Goal: Transaction & Acquisition: Obtain resource

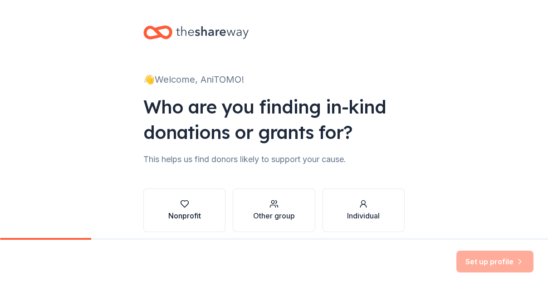
click at [200, 217] on button "Nonprofit" at bounding box center [184, 210] width 82 height 44
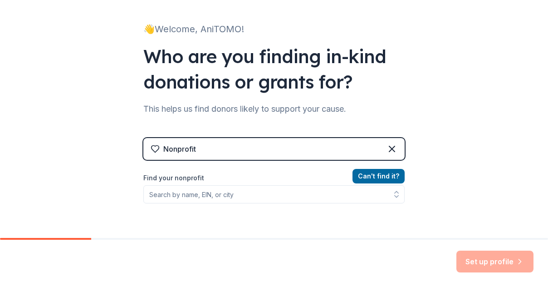
scroll to position [91, 0]
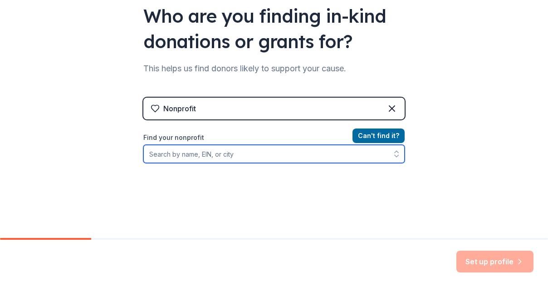
click at [223, 157] on input "Find your nonprofit" at bounding box center [273, 154] width 261 height 18
type input "Notice Foundation"
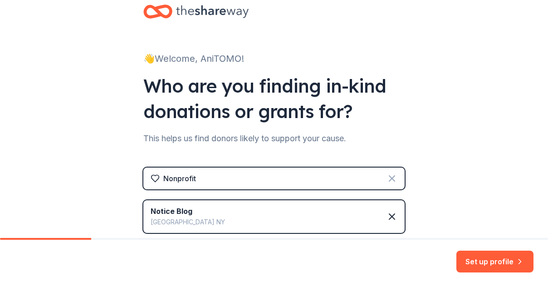
scroll to position [0, 0]
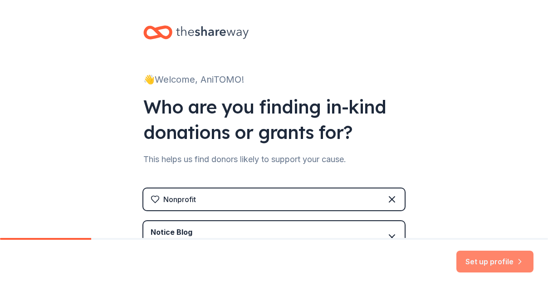
click at [500, 255] on button "Set up profile" at bounding box center [494, 261] width 77 height 22
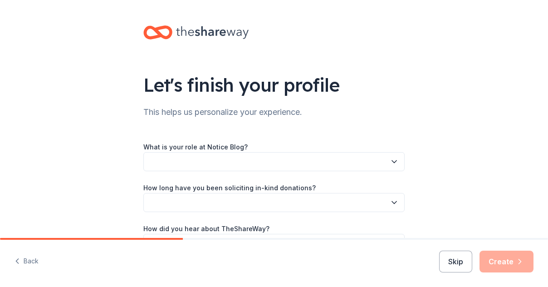
click at [318, 155] on button "button" at bounding box center [273, 161] width 261 height 19
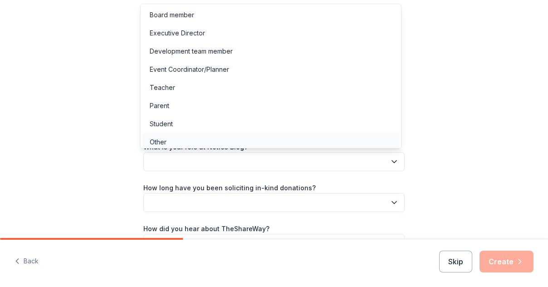
click at [193, 135] on div "Other" at bounding box center [270, 142] width 257 height 18
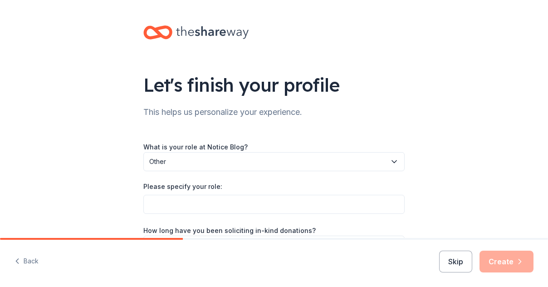
scroll to position [45, 0]
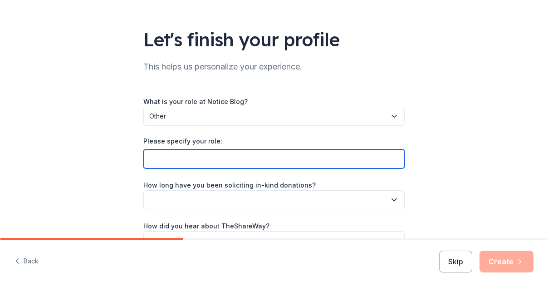
click at [203, 153] on input "Please specify your role:" at bounding box center [273, 158] width 261 height 19
drag, startPoint x: 168, startPoint y: 158, endPoint x: 131, endPoint y: 160, distance: 37.3
click at [131, 160] on div "Let's finish your profile This helps us personalize your experience. What is yo…" at bounding box center [274, 124] width 290 height 339
click at [213, 154] on input "Marketing Director" at bounding box center [273, 158] width 261 height 19
paste input "Pre-Approved Grant Relationship (Model C)"
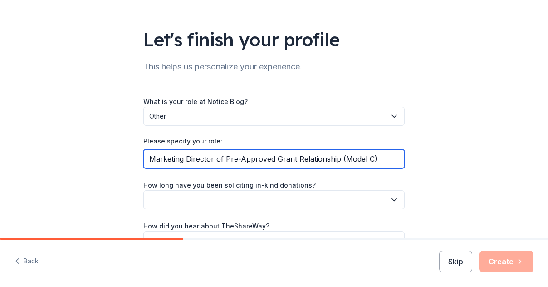
click at [289, 160] on input "Marketing Director of Pre-Approved Grant Relationship (Model C)" at bounding box center [273, 158] width 261 height 19
drag, startPoint x: 361, startPoint y: 158, endPoint x: 403, endPoint y: 161, distance: 42.3
click at [403, 161] on div "Let's finish your profile This helps us personalize your experience. What is yo…" at bounding box center [274, 124] width 290 height 339
click at [362, 158] on input "Marketing Director of Pre-Approved Grantee partner AniTOMO Relationship (Model …" at bounding box center [273, 158] width 261 height 19
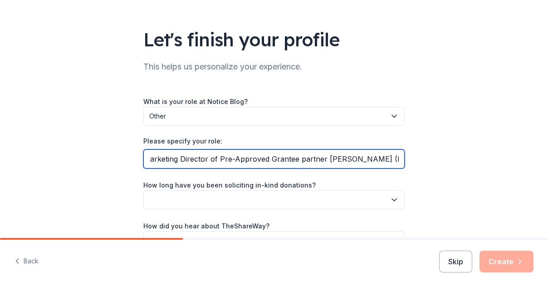
scroll to position [0, 1]
type input "Marketing Director of Pre-Approved Grantee partner [PERSON_NAME] (Model C)"
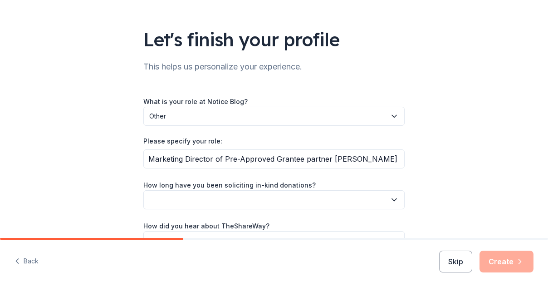
click at [269, 196] on button "button" at bounding box center [273, 199] width 261 height 19
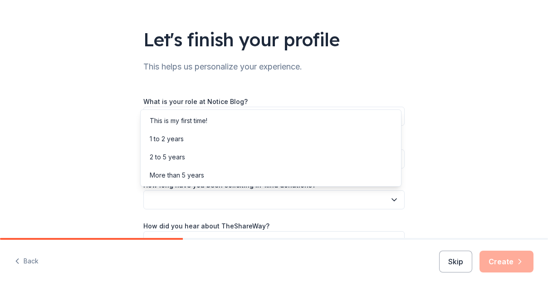
scroll to position [0, 0]
click at [185, 154] on div "2 to 5 years" at bounding box center [167, 157] width 35 height 11
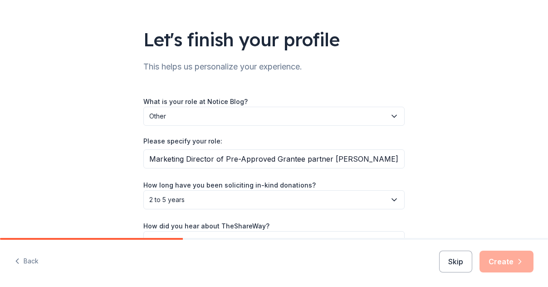
click at [134, 188] on div "Let's finish your profile This helps us personalize your experience. What is yo…" at bounding box center [274, 124] width 290 height 339
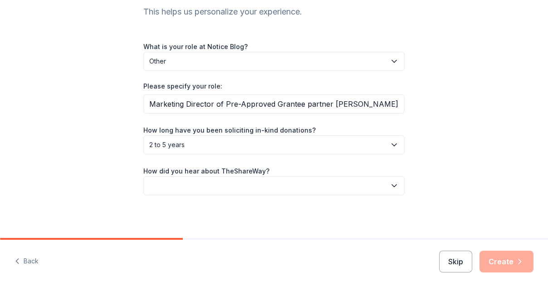
scroll to position [101, 0]
click at [165, 181] on button "button" at bounding box center [273, 184] width 261 height 19
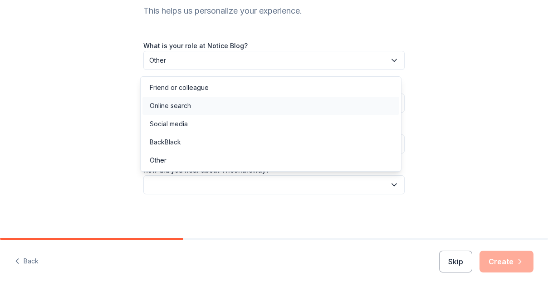
click at [178, 103] on div "Online search" at bounding box center [170, 105] width 41 height 11
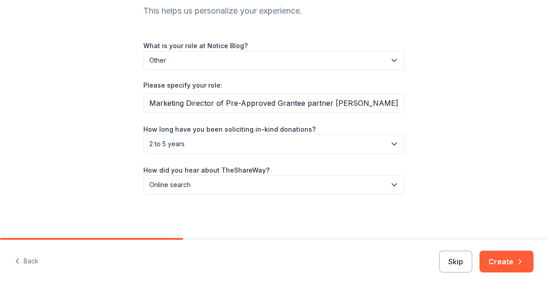
click at [118, 188] on div "Let's finish your profile This helps us personalize your experience. What is yo…" at bounding box center [274, 68] width 548 height 339
click at [506, 264] on button "Create" at bounding box center [506, 261] width 54 height 22
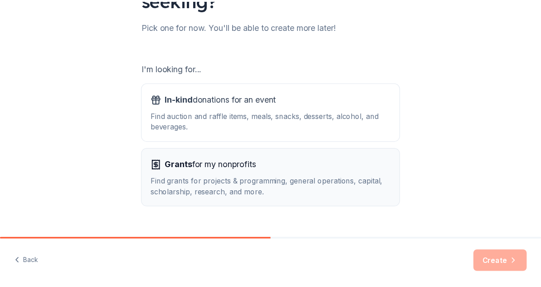
scroll to position [128, 0]
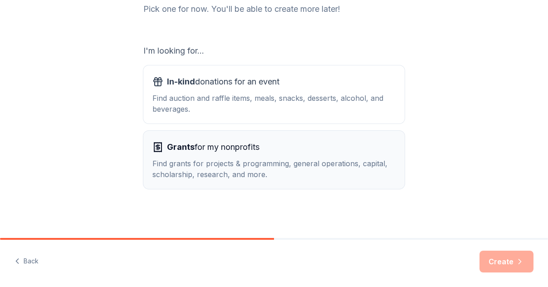
click at [191, 139] on button "Grants for my nonprofits Find grants for projects & programming, general operat…" at bounding box center [273, 160] width 261 height 58
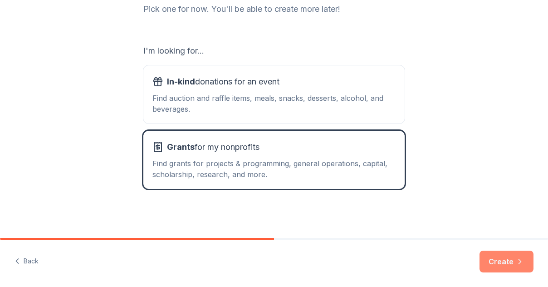
click at [507, 259] on button "Create" at bounding box center [506, 261] width 54 height 22
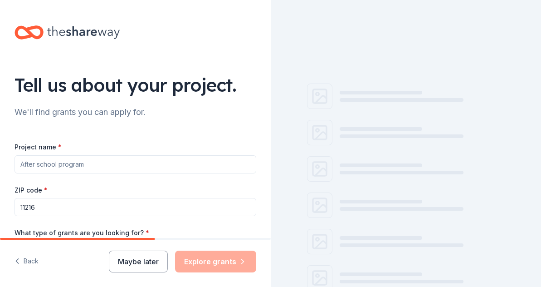
click at [114, 160] on input "Project name *" at bounding box center [136, 164] width 242 height 18
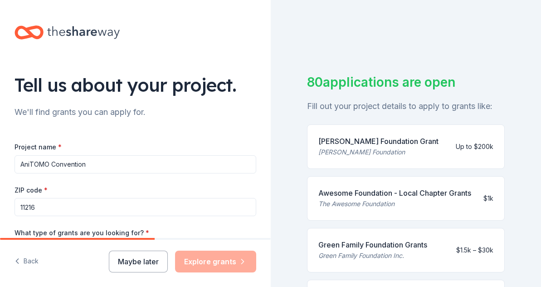
type input "AniTOMO Convention"
click at [118, 147] on div "Project name * AniTOMO Convention" at bounding box center [136, 157] width 242 height 32
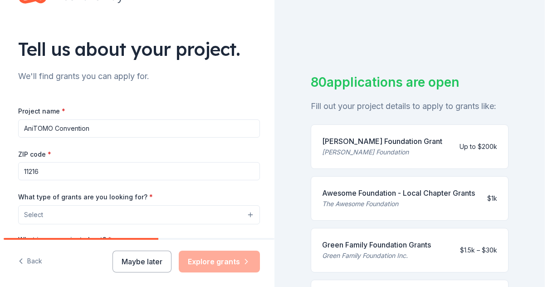
scroll to position [91, 0]
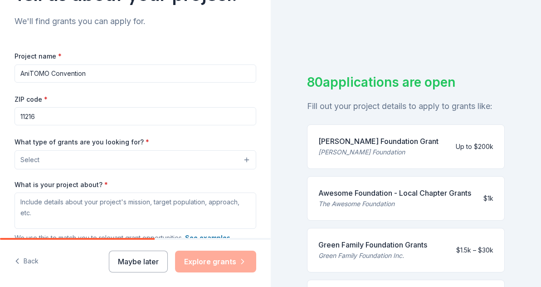
click at [40, 119] on input "11216" at bounding box center [136, 116] width 242 height 18
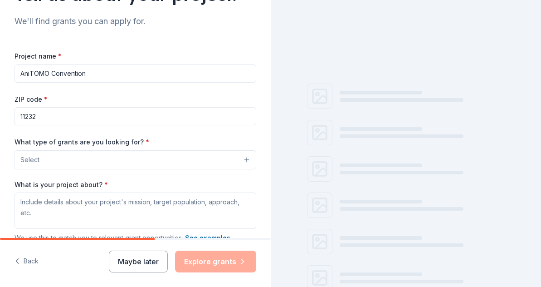
type input "11232"
click at [62, 156] on button "Select" at bounding box center [136, 159] width 242 height 19
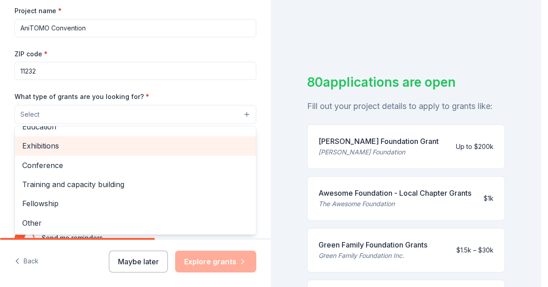
scroll to position [62, 0]
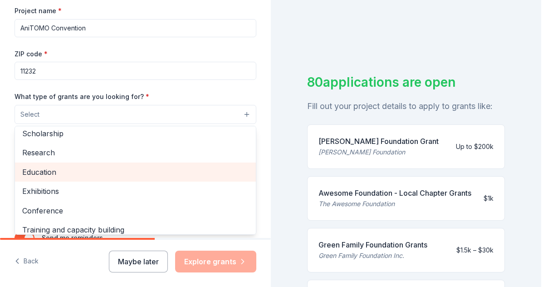
click at [65, 171] on span "Education" at bounding box center [135, 172] width 226 height 12
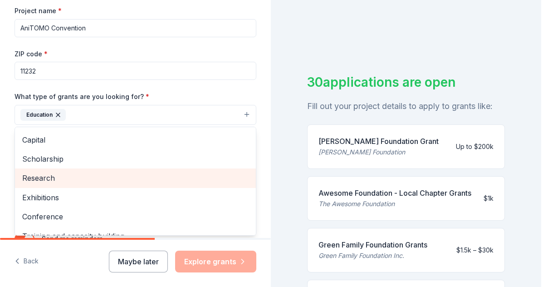
scroll to position [16, 0]
click at [73, 179] on span "Scholarship" at bounding box center [135, 180] width 226 height 12
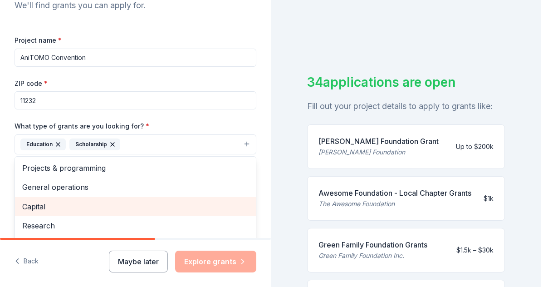
scroll to position [91, 0]
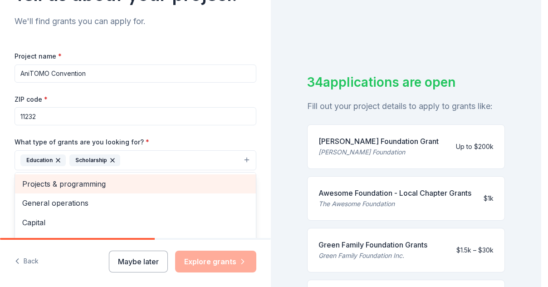
click at [74, 185] on span "Projects & programming" at bounding box center [135, 184] width 226 height 12
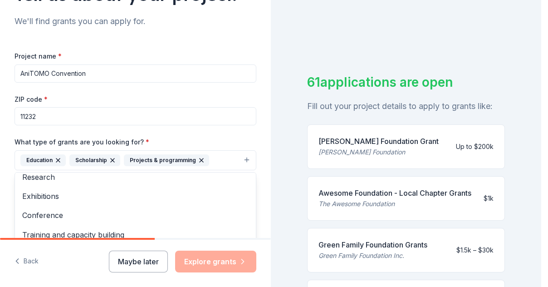
scroll to position [0, 0]
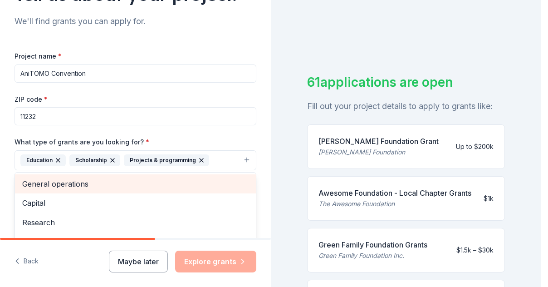
click at [78, 187] on span "General operations" at bounding box center [135, 184] width 226 height 12
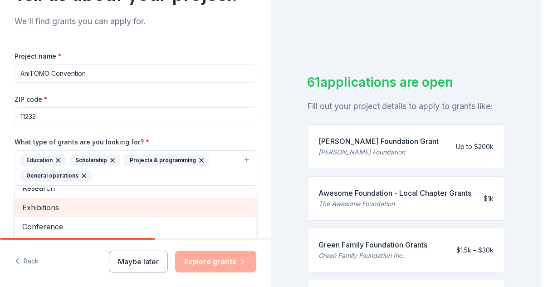
click at [71, 210] on span "Exhibitions" at bounding box center [135, 207] width 226 height 12
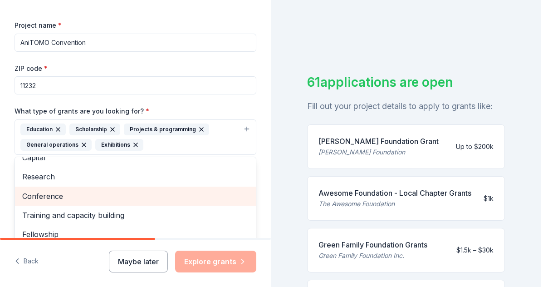
scroll to position [136, 0]
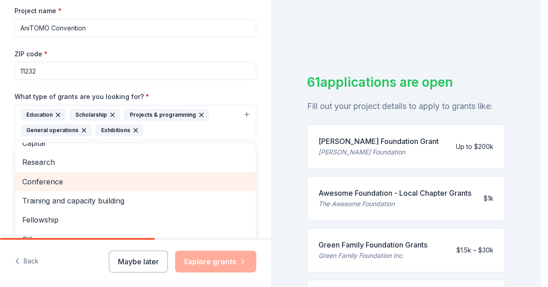
click at [68, 181] on span "Conference" at bounding box center [135, 182] width 226 height 12
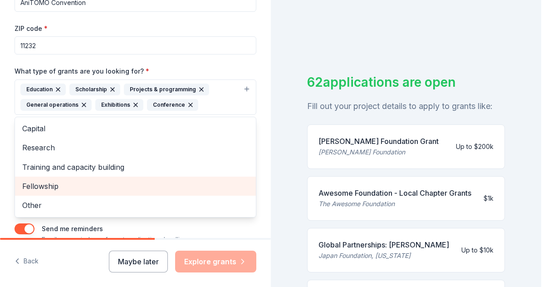
scroll to position [181, 0]
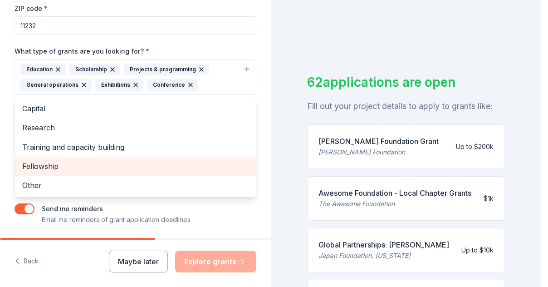
click at [62, 162] on span "Fellowship" at bounding box center [135, 166] width 226 height 12
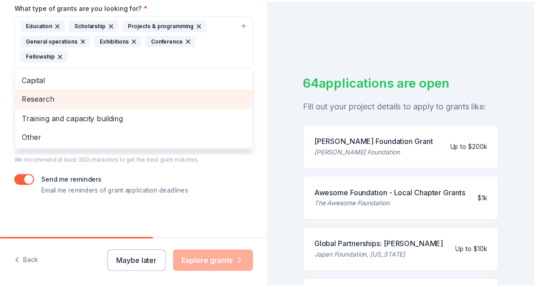
scroll to position [228, 0]
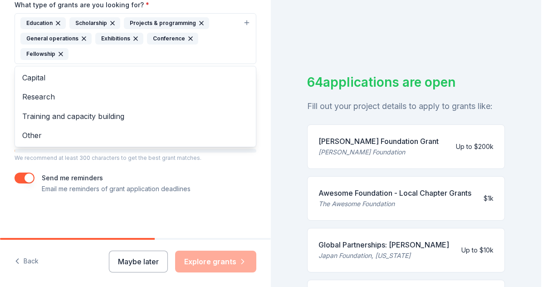
click at [8, 107] on div "Tell us about your project. We'll find grants you can apply for. Project name *…" at bounding box center [135, 4] width 271 height 465
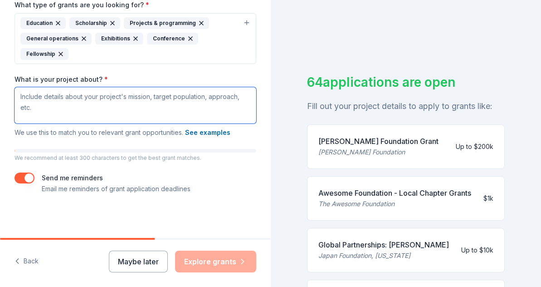
click at [62, 100] on textarea "What is your project about? *" at bounding box center [136, 105] width 242 height 36
click at [113, 103] on textarea "What is your project about? *" at bounding box center [136, 105] width 242 height 36
paste textarea "AniTOMO A New York City–based nonprofit organization, AniTOMO presents free or …"
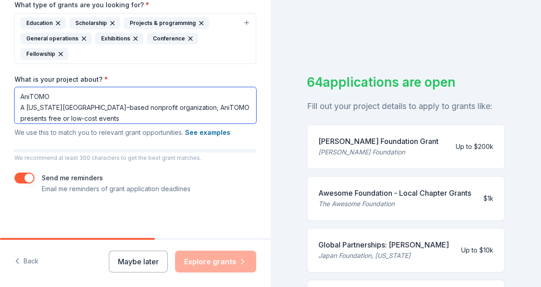
scroll to position [107, 0]
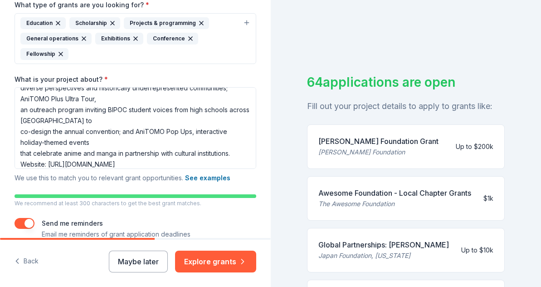
click at [103, 185] on div "Project name * AniTOMO Convention ZIP code * 11232 What type of grants are you …" at bounding box center [136, 76] width 242 height 326
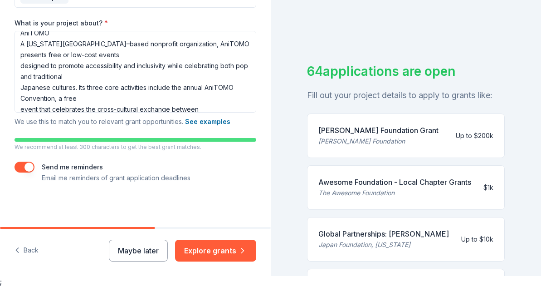
scroll to position [0, 0]
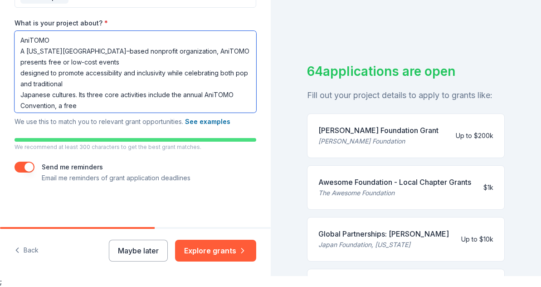
drag, startPoint x: 157, startPoint y: 52, endPoint x: 145, endPoint y: 50, distance: 12.5
click at [145, 50] on textarea "AniTOMO A New York City–based nonprofit organization, AniTOMO presents free or …" at bounding box center [136, 72] width 242 height 82
click at [148, 53] on textarea "AniTOMO A New York City–based nonprofit organization, AniTOMO presents free or …" at bounding box center [136, 72] width 242 height 82
drag, startPoint x: 119, startPoint y: 51, endPoint x: 93, endPoint y: 53, distance: 26.4
click at [93, 53] on textarea "AniTOMO A New York City–based nonprofit organization, AniTOMO presents free or …" at bounding box center [136, 72] width 242 height 82
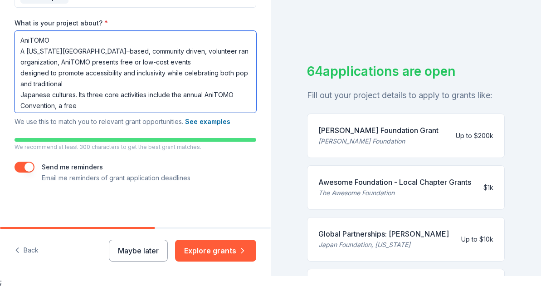
click at [19, 94] on textarea "AniTOMO A New York City–based, community driven, volunteer ran organization, An…" at bounding box center [136, 72] width 242 height 82
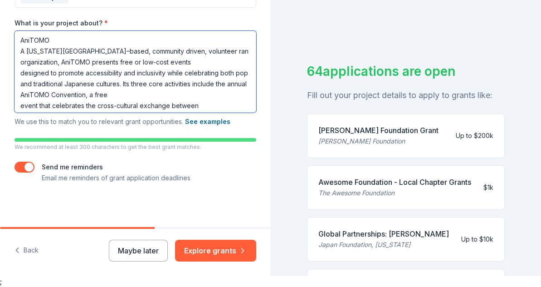
click at [19, 74] on textarea "AniTOMO A New York City–based, community driven, volunteer ran organization, An…" at bounding box center [136, 72] width 242 height 82
drag, startPoint x: 104, startPoint y: 73, endPoint x: 229, endPoint y: 71, distance: 124.8
click at [229, 71] on textarea "AniTOMO A New York City–based, community driven, volunteer ran organization, An…" at bounding box center [136, 72] width 242 height 82
click at [107, 84] on textarea "AniTOMO A New York City–based, community driven, volunteer ran organization, An…" at bounding box center [136, 72] width 242 height 82
drag, startPoint x: 103, startPoint y: 71, endPoint x: 229, endPoint y: 69, distance: 125.2
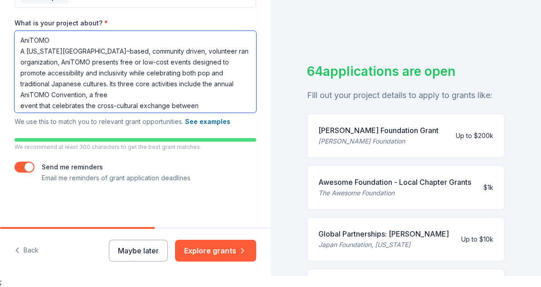
click at [229, 69] on textarea "AniTOMO A New York City–based, community driven, volunteer ran organization, An…" at bounding box center [136, 72] width 242 height 82
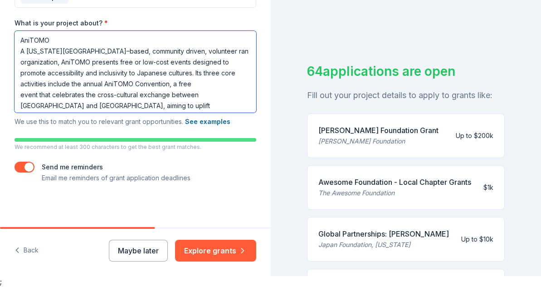
click at [140, 73] on textarea "AniTOMO A New York City–based, community driven, volunteer ran organization, An…" at bounding box center [136, 72] width 242 height 82
click at [165, 74] on textarea "AniTOMO A New York City–based, community driven, volunteer ran organization, An…" at bounding box center [136, 72] width 242 height 82
click at [143, 73] on textarea "AniTOMO A New York City–based, community driven, volunteer ran organization, An…" at bounding box center [136, 72] width 242 height 82
drag, startPoint x: 78, startPoint y: 83, endPoint x: 53, endPoint y: 86, distance: 26.0
click at [53, 86] on textarea "AniTOMO A New York City–based, community driven, volunteer ran organization, An…" at bounding box center [136, 72] width 242 height 82
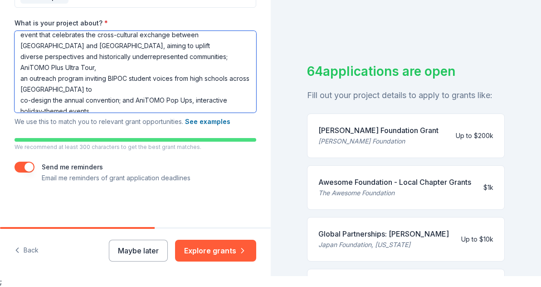
scroll to position [44, 0]
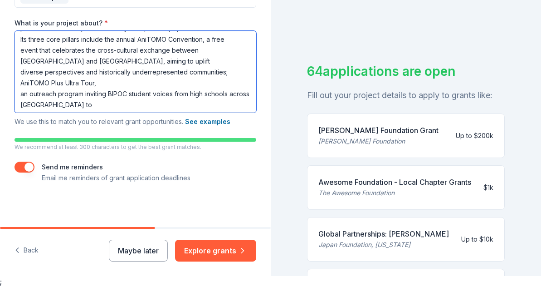
click at [20, 73] on textarea "AniTOMO A New York City–based, community driven, volunteer ran organization, An…" at bounding box center [136, 72] width 242 height 82
click at [115, 73] on textarea "AniTOMO A New York City–based, community driven, volunteer ran organization, An…" at bounding box center [136, 72] width 242 height 82
click at [18, 107] on textarea "AniTOMO A New York City–based, community driven, volunteer ran organization, An…" at bounding box center [136, 72] width 242 height 82
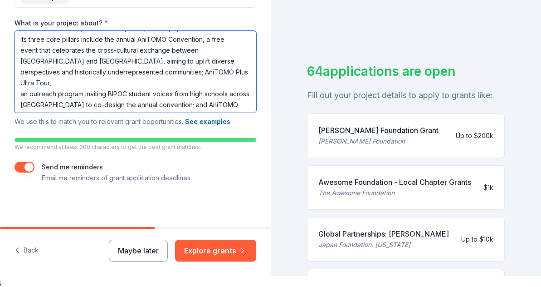
click at [175, 94] on textarea "AniTOMO A New York City–based, community driven, volunteer ran organization, An…" at bounding box center [136, 72] width 242 height 82
click at [141, 95] on textarea "AniTOMO A New York City–based, community driven, volunteer ran organization, An…" at bounding box center [136, 72] width 242 height 82
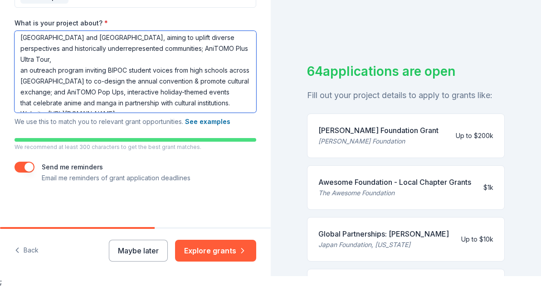
drag, startPoint x: 183, startPoint y: 81, endPoint x: 159, endPoint y: 84, distance: 24.2
click at [159, 84] on textarea "AniTOMO A New York City–based, community driven, volunteer ran organization, An…" at bounding box center [136, 72] width 242 height 82
click at [198, 92] on textarea "AniTOMO A New York City–based, community driven, volunteer ran organization, An…" at bounding box center [136, 72] width 242 height 82
click at [115, 98] on textarea "AniTOMO A New York City–based, community driven, volunteer ran organization, An…" at bounding box center [136, 72] width 242 height 82
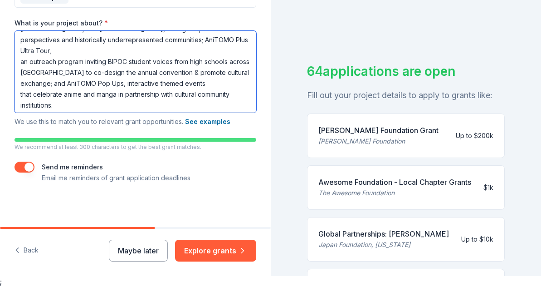
scroll to position [79, 0]
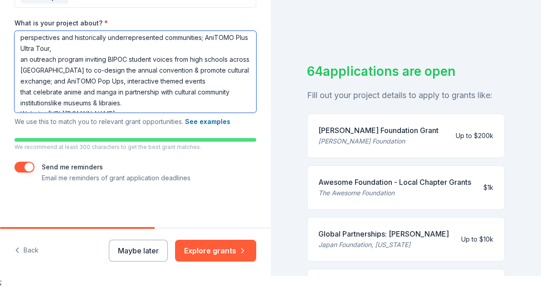
click at [52, 93] on textarea "AniTOMO A New York City–based, community driven, volunteer ran organization, An…" at bounding box center [136, 72] width 242 height 82
click at [147, 88] on textarea "AniTOMO A New York City–based, community driven, volunteer ran organization, An…" at bounding box center [136, 72] width 242 height 82
type textarea "AniTOMO A New York City–based, community driven, volunteer ran organization, An…"
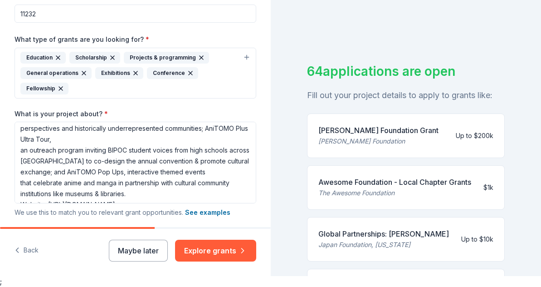
scroll to position [46, 0]
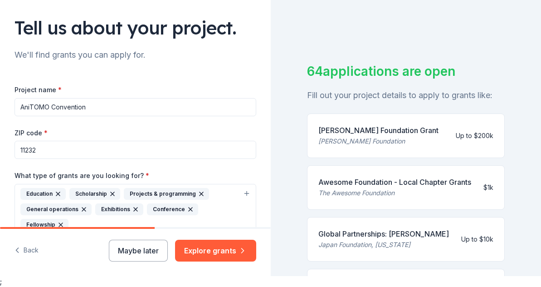
drag, startPoint x: 51, startPoint y: 107, endPoint x: 89, endPoint y: 108, distance: 38.1
click at [89, 108] on input "AniTOMO Convention" at bounding box center [136, 107] width 242 height 18
type input "AniTOMO"
click at [84, 129] on div "ZIP code * 11232" at bounding box center [136, 143] width 242 height 32
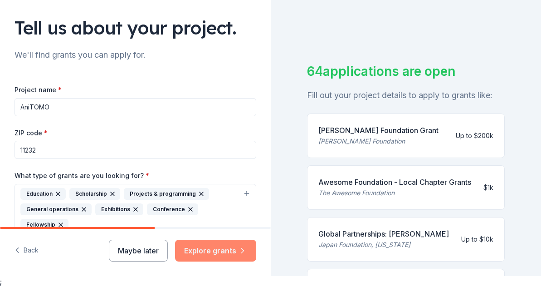
click at [227, 243] on button "Explore grants" at bounding box center [215, 251] width 81 height 22
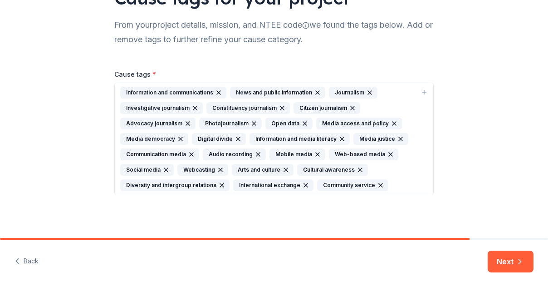
scroll to position [88, 0]
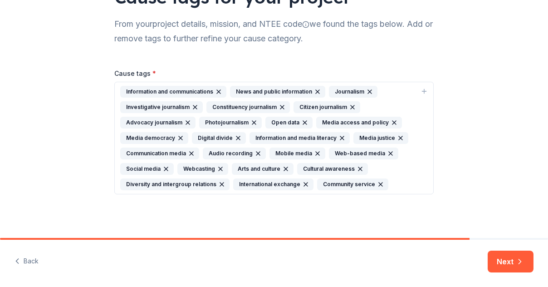
click at [423, 94] on icon "button" at bounding box center [424, 91] width 7 height 7
type input "j"
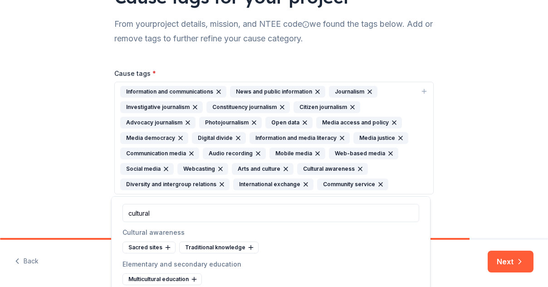
scroll to position [24, 0]
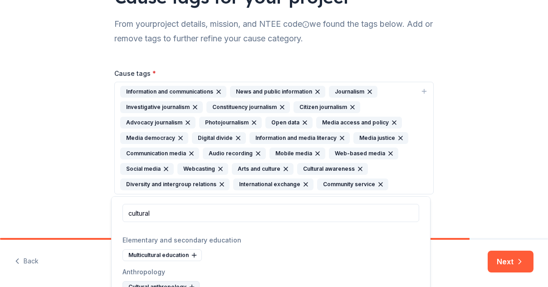
type input "cultural"
click at [189, 284] on icon at bounding box center [191, 286] width 7 height 7
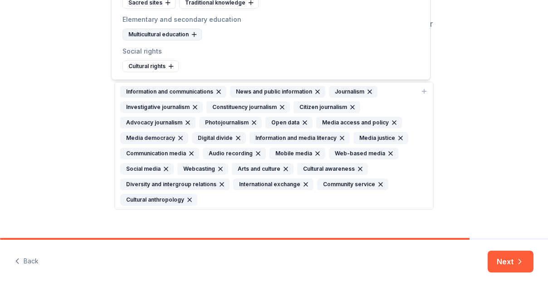
scroll to position [0, 0]
click at [215, 196] on div "Information and communications News and public information Journalism Investiga…" at bounding box center [268, 146] width 297 height 120
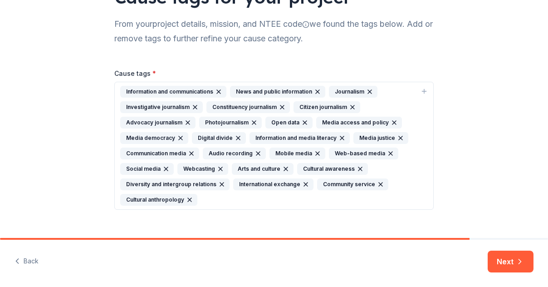
click at [186, 122] on icon "button" at bounding box center [188, 123] width 4 height 4
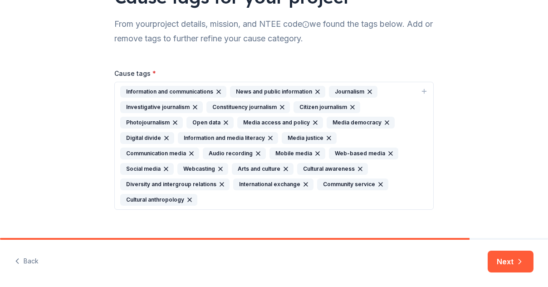
click at [191, 103] on icon "button" at bounding box center [194, 106] width 7 height 7
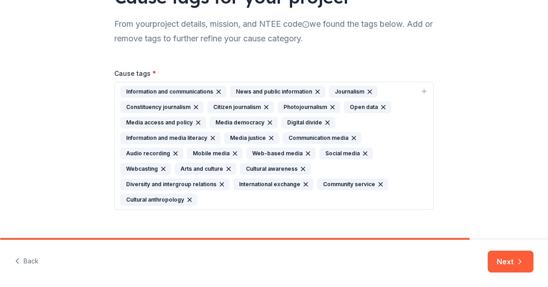
click at [192, 105] on icon "button" at bounding box center [195, 106] width 7 height 7
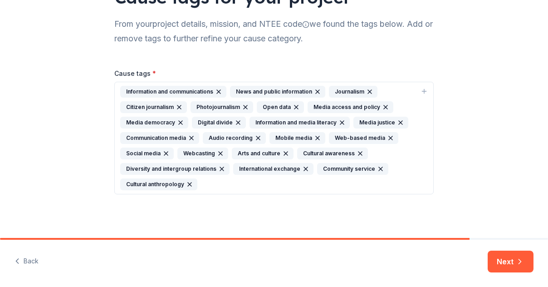
click at [176, 104] on icon "button" at bounding box center [179, 106] width 7 height 7
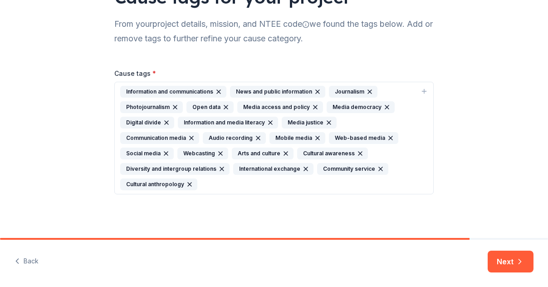
click at [199, 183] on div "Information and communications News and public information Journalism Photojour…" at bounding box center [268, 138] width 297 height 104
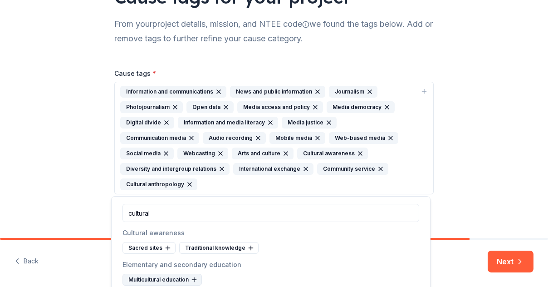
click at [196, 279] on icon at bounding box center [194, 279] width 7 height 7
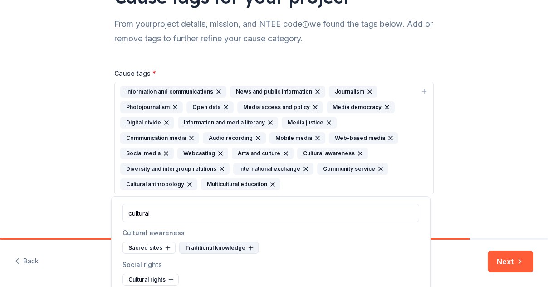
click at [247, 245] on icon at bounding box center [250, 247] width 7 height 7
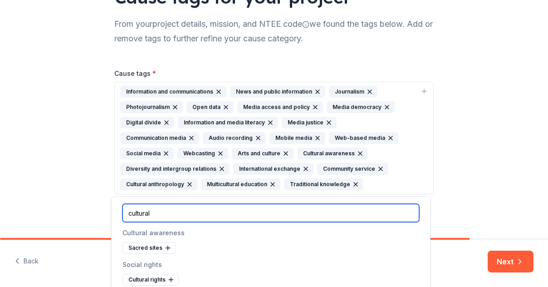
click at [194, 218] on input "cultural" at bounding box center [270, 213] width 297 height 18
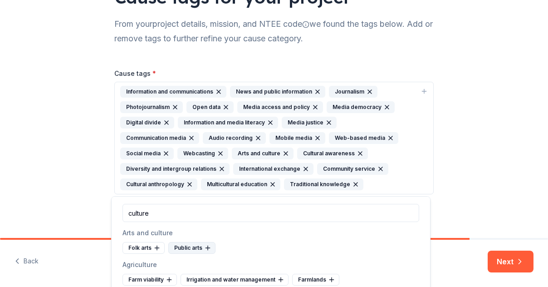
click at [207, 248] on icon at bounding box center [207, 247] width 7 height 7
click at [157, 248] on icon at bounding box center [157, 248] width 4 height 0
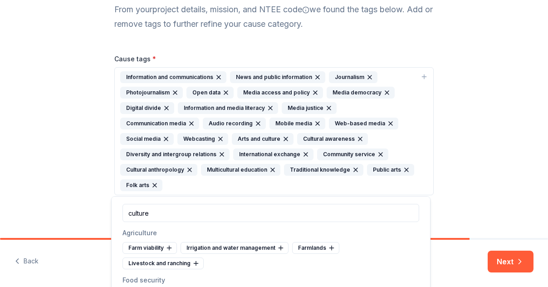
scroll to position [103, 0]
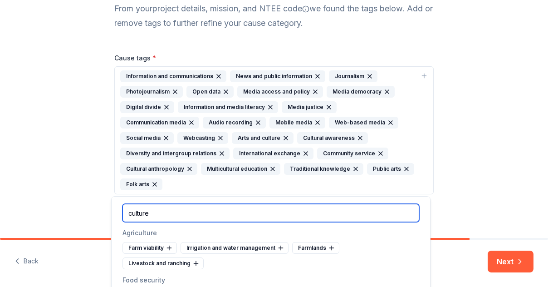
click at [167, 217] on input "culture" at bounding box center [270, 213] width 297 height 18
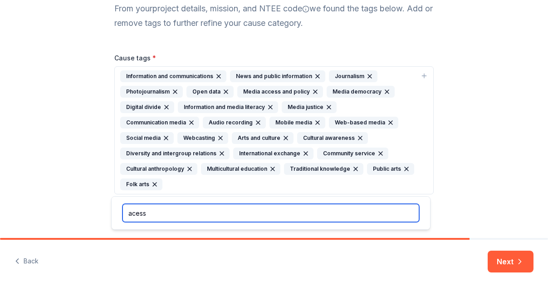
click at [134, 214] on input "acess" at bounding box center [270, 213] width 297 height 18
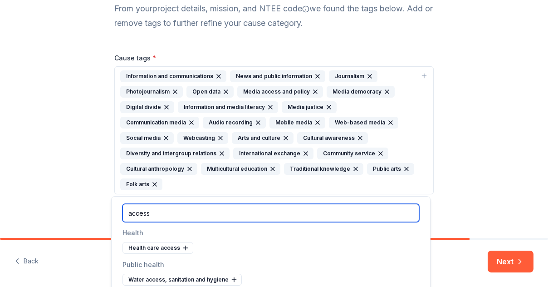
click at [161, 212] on input "access" at bounding box center [270, 213] width 297 height 18
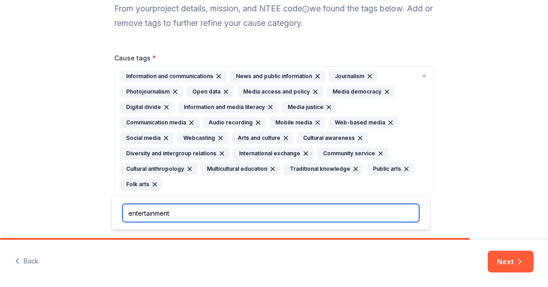
type input "entertainment"
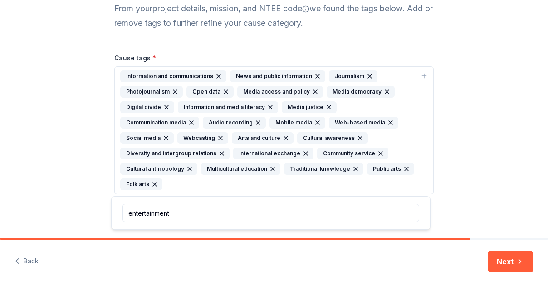
click at [83, 217] on div "Cause tags for your project From your project details, mission, and NTEE code w…" at bounding box center [274, 67] width 548 height 341
click at [180, 186] on div "Information and communications News and public information Journalism Photojour…" at bounding box center [268, 130] width 297 height 120
click at [175, 213] on input "entertainment" at bounding box center [270, 213] width 297 height 18
type input "e"
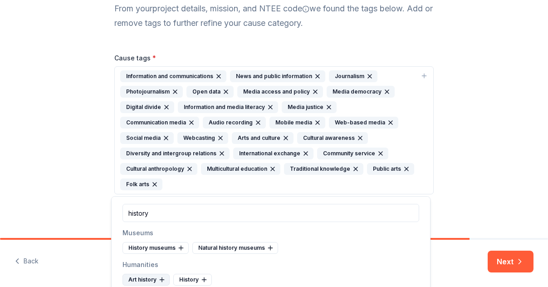
type input "history"
click at [161, 279] on icon at bounding box center [162, 279] width 4 height 0
click at [153, 278] on icon at bounding box center [153, 279] width 0 height 4
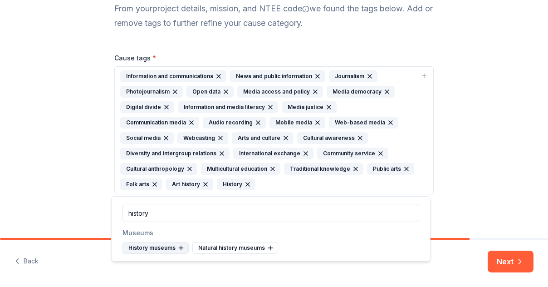
click at [180, 245] on icon at bounding box center [180, 247] width 7 height 7
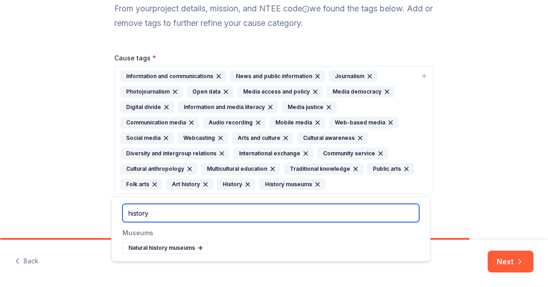
click at [158, 211] on input "history" at bounding box center [270, 213] width 297 height 18
type input "travel"
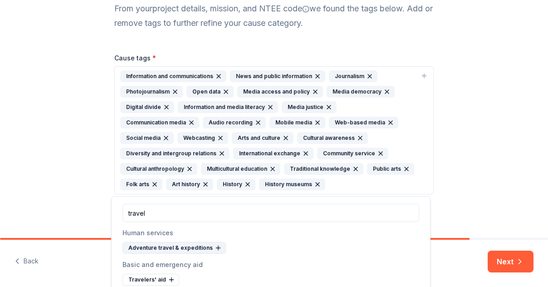
click at [215, 247] on icon at bounding box center [218, 247] width 7 height 7
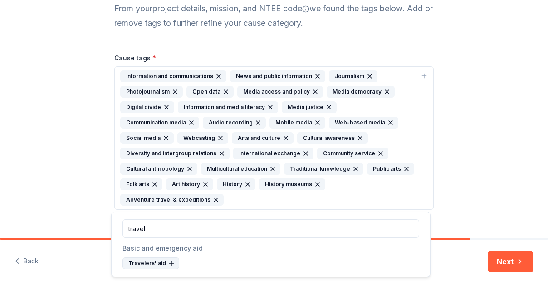
click at [169, 263] on icon at bounding box center [171, 263] width 4 height 0
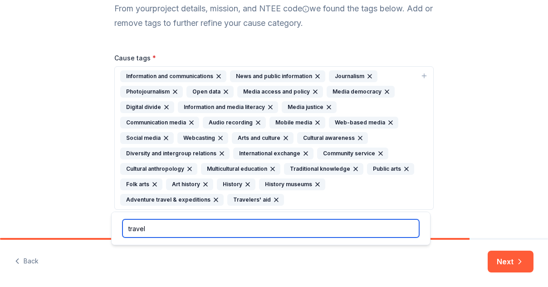
click at [174, 229] on input "travel" at bounding box center [270, 228] width 297 height 18
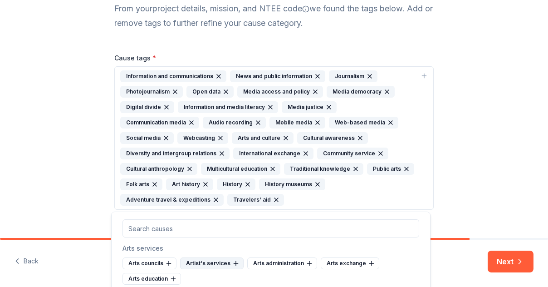
click at [235, 261] on icon at bounding box center [235, 262] width 7 height 7
click at [301, 261] on icon at bounding box center [304, 262] width 7 height 7
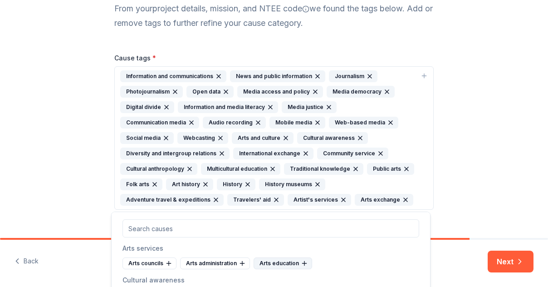
click at [301, 263] on icon at bounding box center [304, 262] width 7 height 7
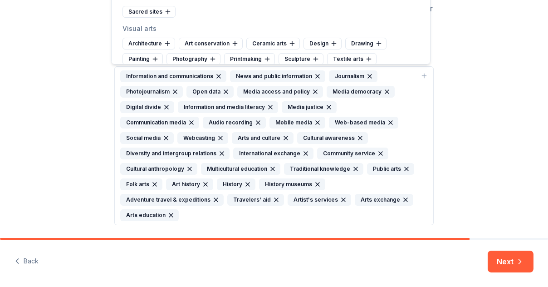
click at [191, 212] on div "Information and communications News and public information Journalism Photojour…" at bounding box center [268, 145] width 297 height 151
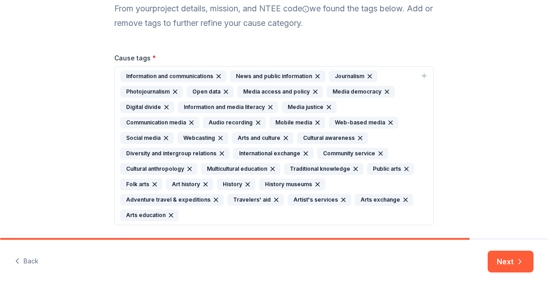
drag, startPoint x: 202, startPoint y: 215, endPoint x: 270, endPoint y: 164, distance: 84.9
click at [203, 215] on div "Information and communications News and public information Journalism Photojour…" at bounding box center [268, 145] width 297 height 151
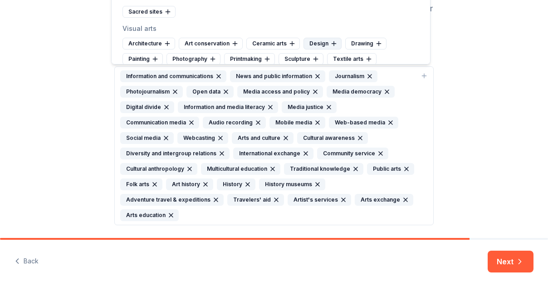
click at [330, 43] on icon at bounding box center [333, 43] width 7 height 7
click at [333, 42] on icon at bounding box center [336, 43] width 7 height 7
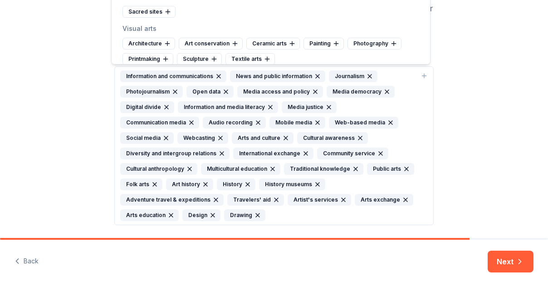
click at [333, 42] on icon at bounding box center [336, 43] width 7 height 7
click at [347, 44] on icon at bounding box center [349, 44] width 4 height 0
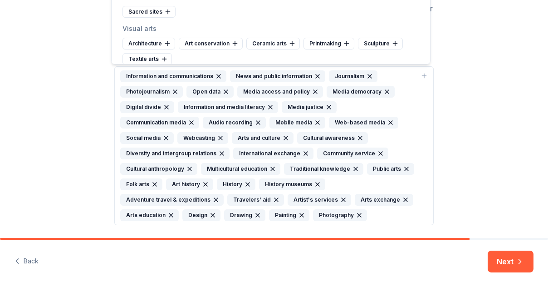
click at [347, 44] on icon at bounding box center [347, 43] width 0 height 4
click at [341, 40] on icon at bounding box center [340, 43] width 7 height 7
click at [290, 44] on icon at bounding box center [292, 44] width 4 height 0
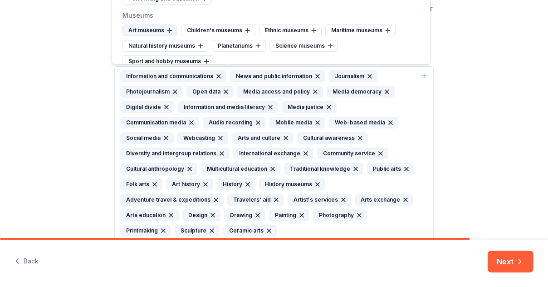
scroll to position [45, 0]
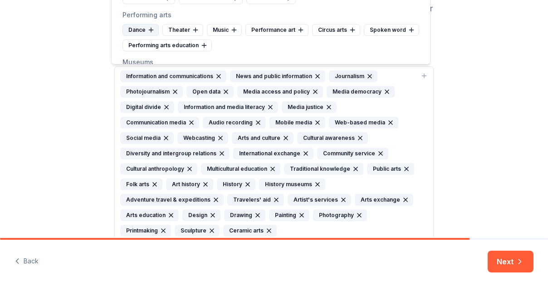
click at [154, 28] on icon at bounding box center [150, 29] width 7 height 7
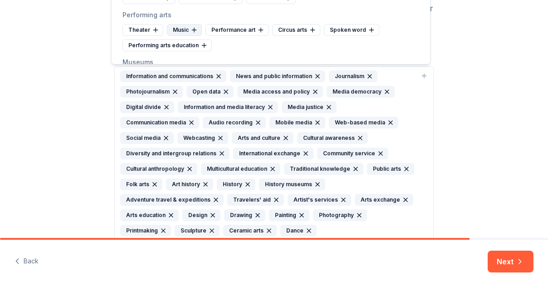
click at [194, 28] on icon at bounding box center [194, 30] width 0 height 4
click at [215, 31] on div "Performance art" at bounding box center [198, 30] width 63 height 12
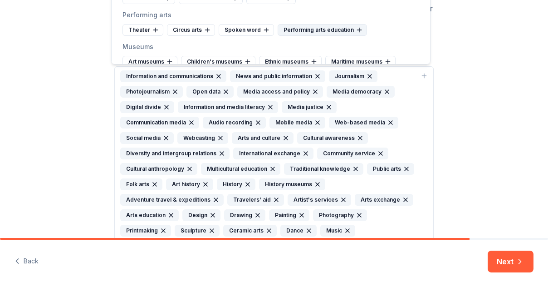
click at [356, 32] on icon at bounding box center [359, 29] width 7 height 7
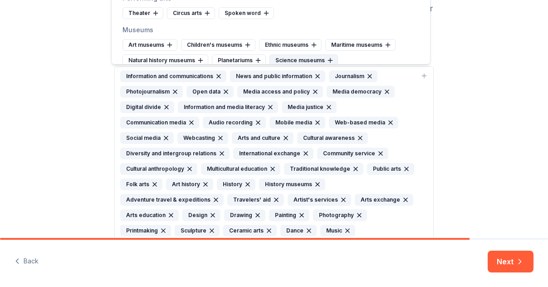
scroll to position [91, 0]
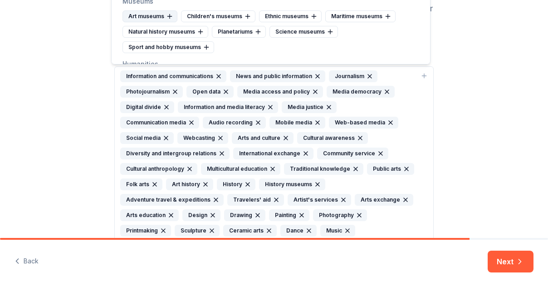
click at [170, 15] on icon at bounding box center [170, 16] width 0 height 4
click at [187, 17] on icon at bounding box center [189, 16] width 7 height 7
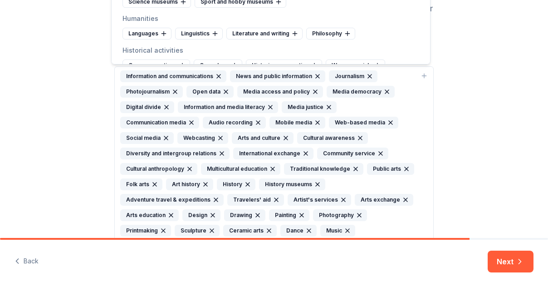
scroll to position [136, 0]
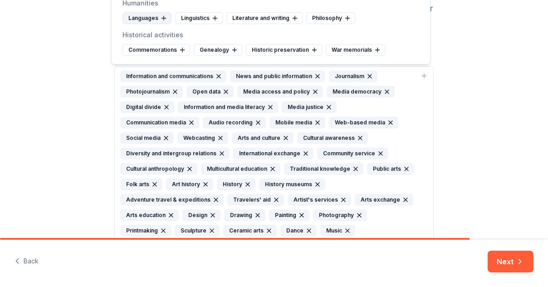
click at [162, 19] on icon at bounding box center [163, 18] width 7 height 7
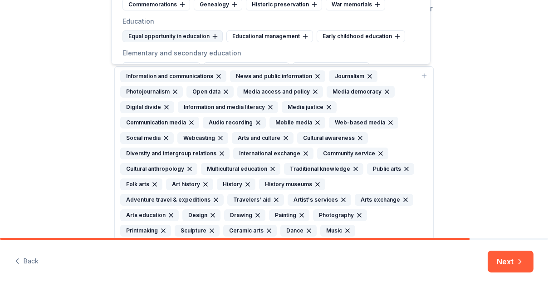
click at [215, 38] on icon at bounding box center [215, 36] width 0 height 4
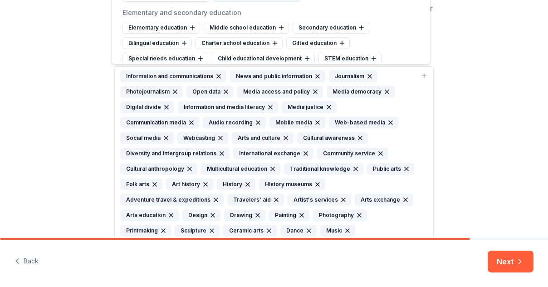
scroll to position [227, 0]
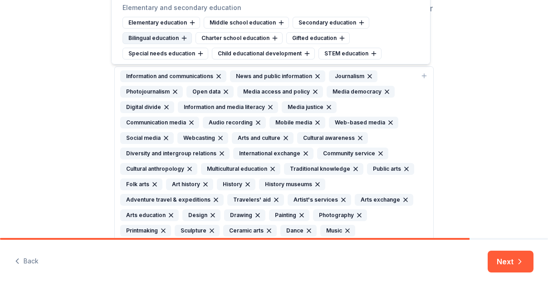
click at [186, 34] on icon at bounding box center [184, 37] width 7 height 7
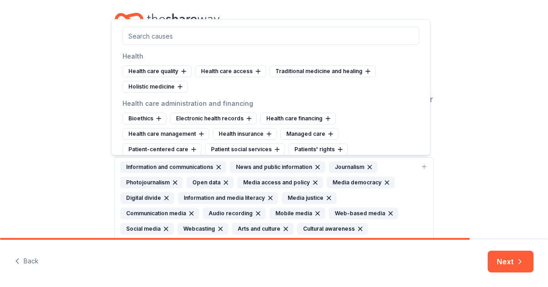
scroll to position [771, 0]
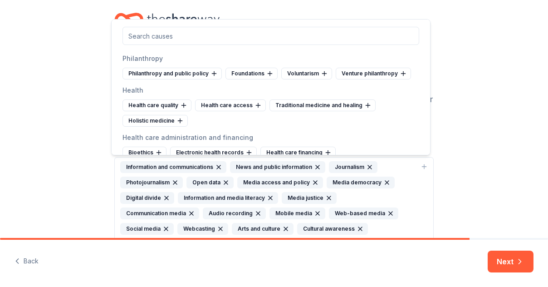
click at [64, 152] on div "Cause tags for your project From your project details, mission, and NTEE code w…" at bounding box center [274, 229] width 548 height 484
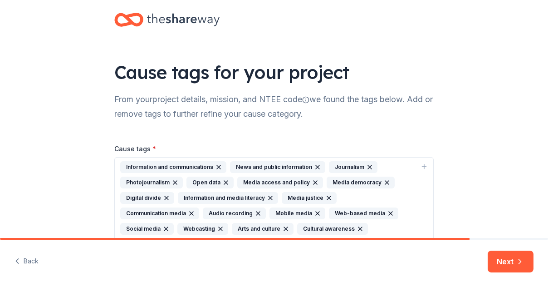
scroll to position [103, 0]
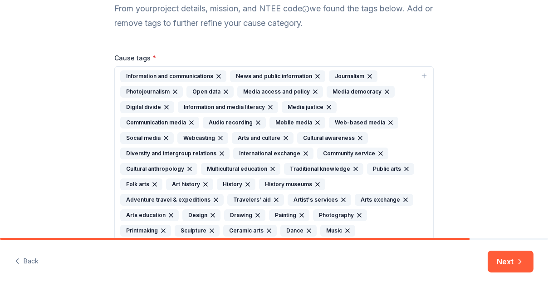
click at [171, 93] on icon "button" at bounding box center [174, 91] width 7 height 7
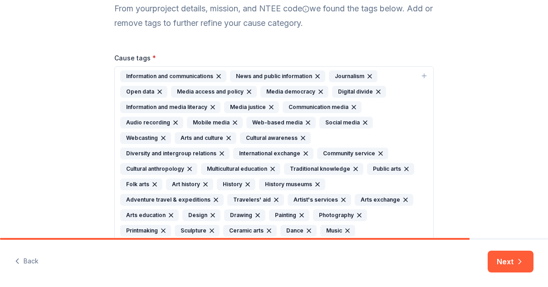
click at [156, 92] on icon "button" at bounding box center [159, 91] width 7 height 7
click at [195, 90] on icon "button" at bounding box center [198, 91] width 7 height 7
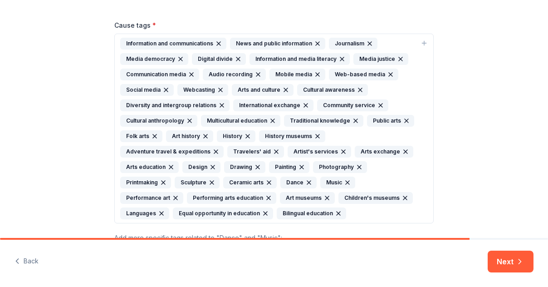
scroll to position [194, 0]
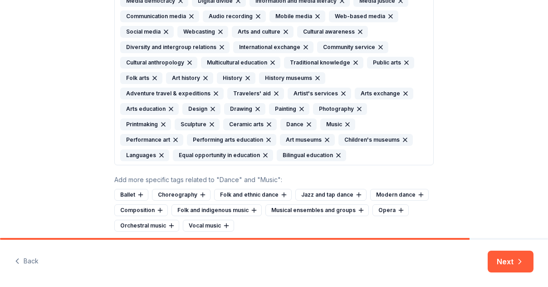
click at [365, 151] on div "Information and communications News and public information Journalism Media dem…" at bounding box center [268, 70] width 297 height 181
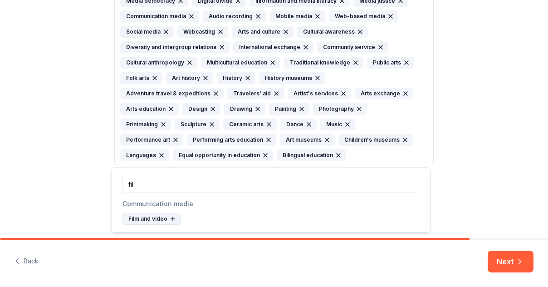
type input "fil"
click at [171, 221] on icon at bounding box center [172, 218] width 7 height 7
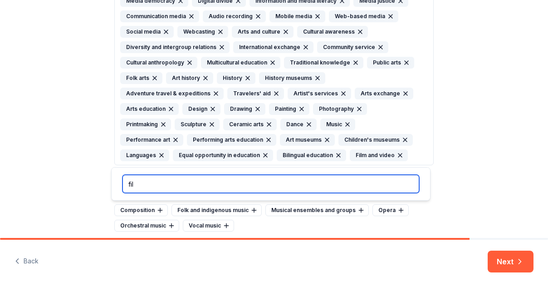
click at [397, 184] on input "fil" at bounding box center [270, 184] width 297 height 18
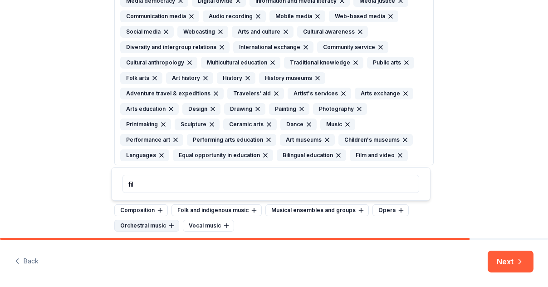
click at [168, 225] on icon at bounding box center [171, 225] width 7 height 7
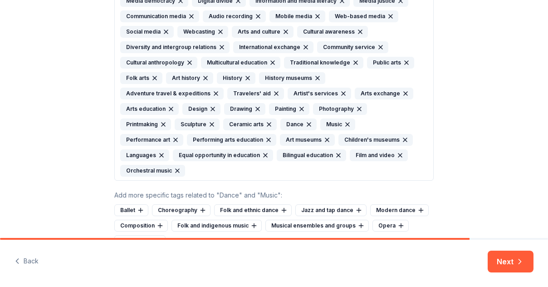
click at [280, 208] on icon at bounding box center [283, 209] width 7 height 7
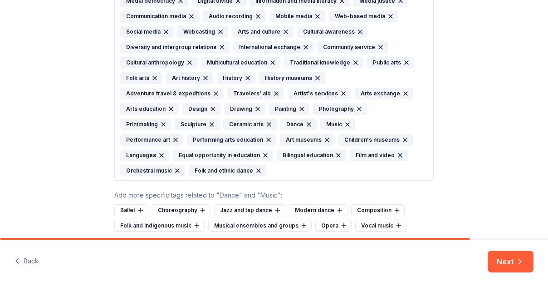
click at [419, 202] on div "Cause tags * Information and communications News and public information Journal…" at bounding box center [273, 96] width 319 height 270
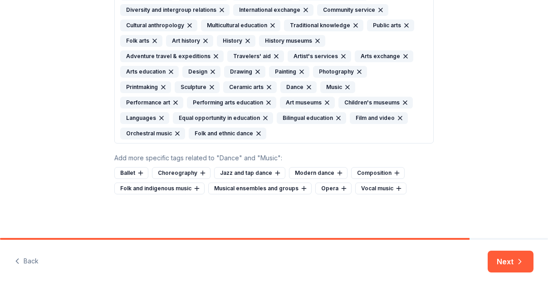
scroll to position [141, 0]
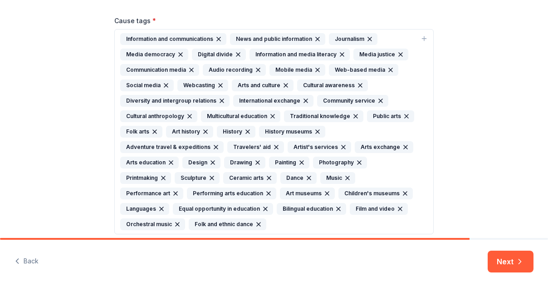
click at [389, 68] on icon "button" at bounding box center [391, 70] width 4 height 4
click at [314, 68] on icon "button" at bounding box center [317, 69] width 7 height 7
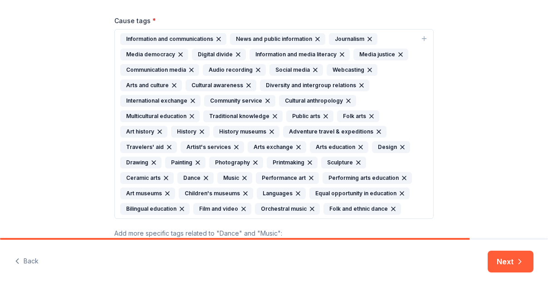
click at [397, 56] on icon "button" at bounding box center [400, 54] width 7 height 7
click at [338, 54] on icon "button" at bounding box center [341, 54] width 7 height 7
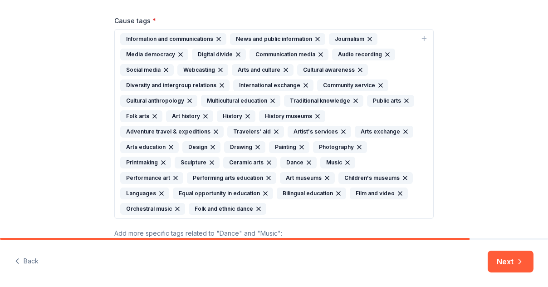
click at [235, 51] on icon "button" at bounding box center [238, 54] width 7 height 7
click at [177, 51] on icon "button" at bounding box center [180, 54] width 7 height 7
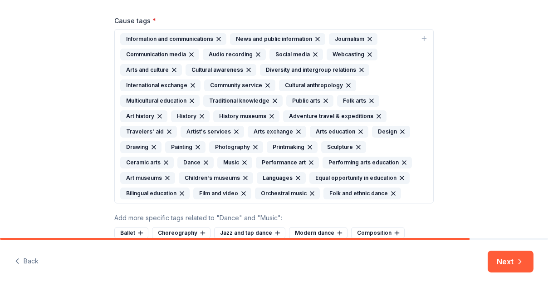
click at [488, 196] on div "Cause tags for your project From your project details, mission, and NTEE code w…" at bounding box center [274, 78] width 548 height 438
click at [407, 191] on div "Information and communications News and public information Journalism Communica…" at bounding box center [268, 116] width 297 height 166
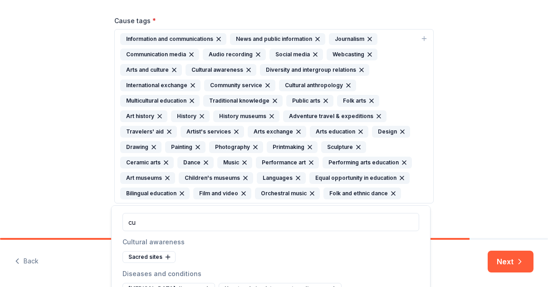
type input "c"
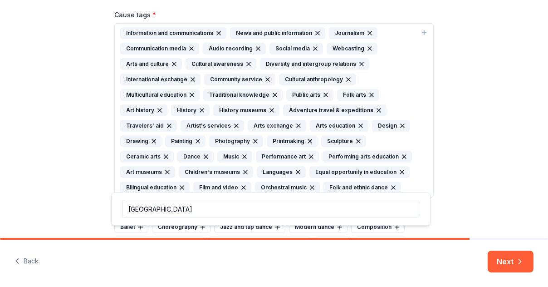
scroll to position [155, 0]
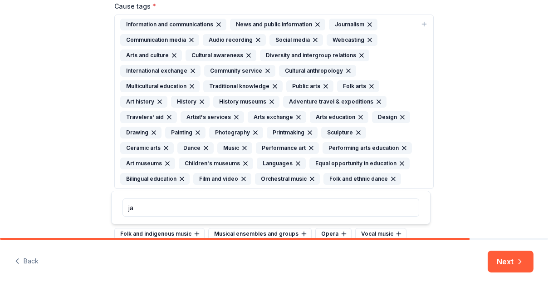
type input "j"
type input "low income"
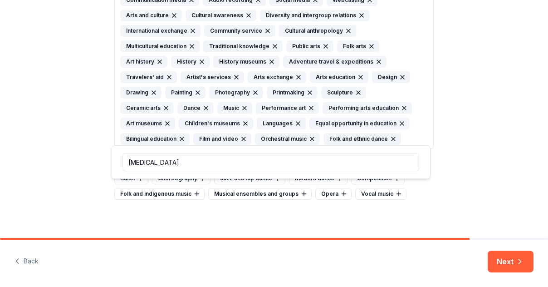
scroll to position [200, 0]
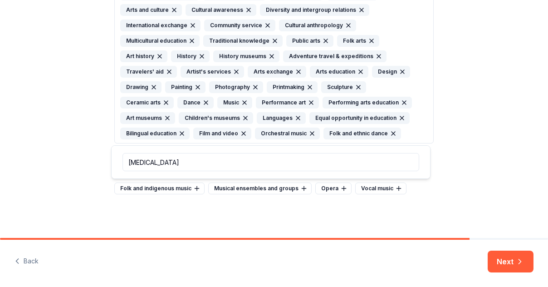
click at [156, 162] on input "low income" at bounding box center [270, 162] width 297 height 18
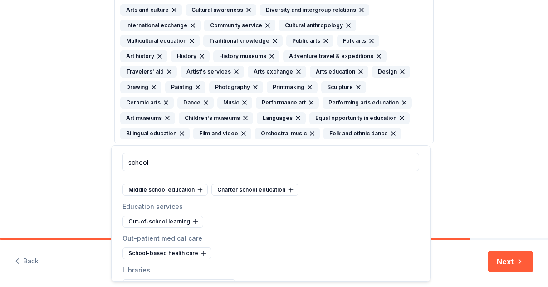
scroll to position [24, 0]
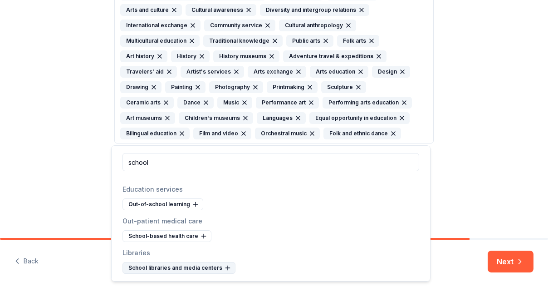
click at [224, 269] on icon at bounding box center [227, 267] width 7 height 7
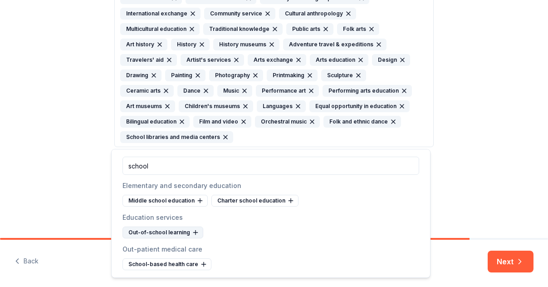
scroll to position [216, 0]
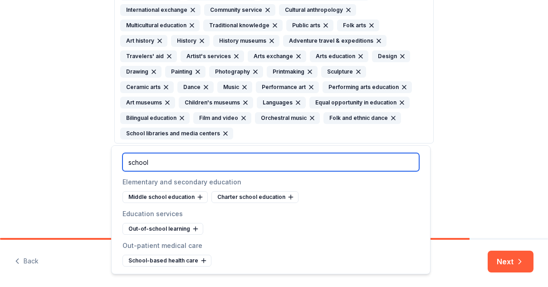
click at [189, 165] on input "school" at bounding box center [270, 162] width 297 height 18
click at [191, 165] on input "school" at bounding box center [270, 162] width 297 height 18
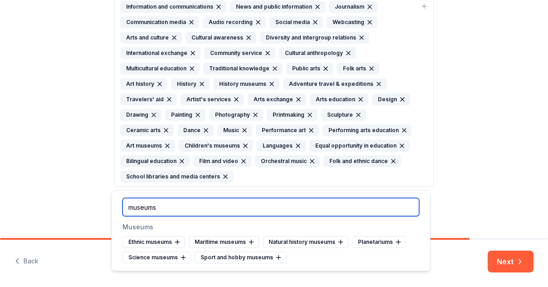
scroll to position [171, 0]
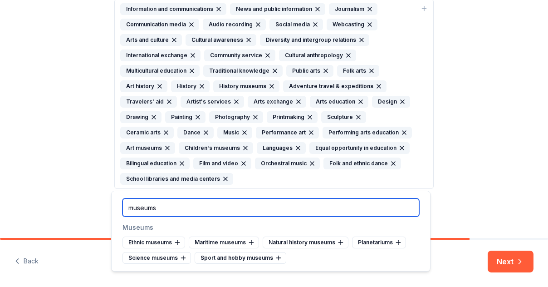
type input "museums"
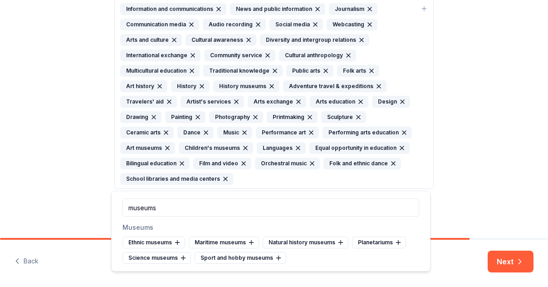
click at [519, 159] on div "Cause tags for your project From your project details, mission, and NTEE code w…" at bounding box center [274, 56] width 548 height 454
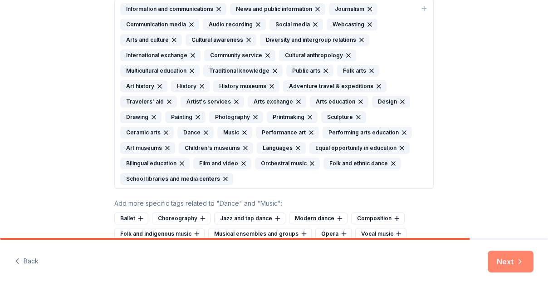
click at [499, 261] on button "Next" at bounding box center [511, 261] width 46 height 22
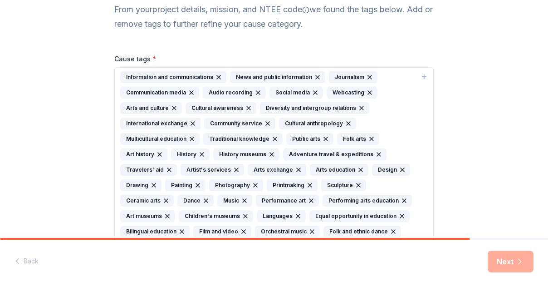
scroll to position [80, 0]
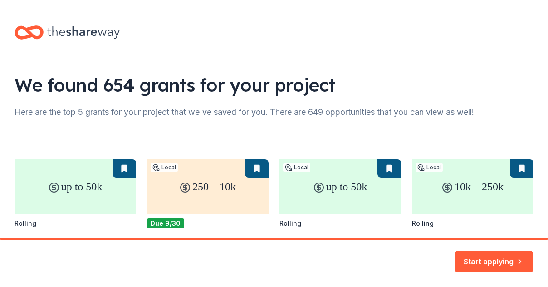
click at [195, 147] on div "up to 50k Rolling Weinberg Foundation Small Grants Program The Harry and Jeanet…" at bounding box center [274, 286] width 519 height 318
click at [518, 254] on button "Start applying" at bounding box center [494, 256] width 79 height 22
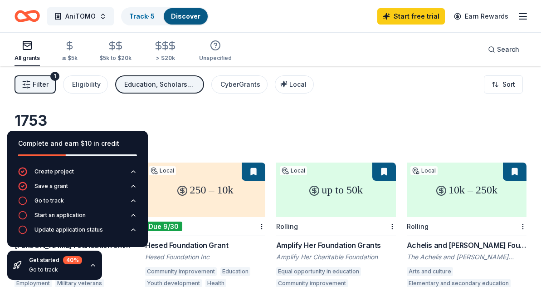
click at [149, 82] on div "Education, Scholarship, Projects & programming, General operations, Exhibitions…" at bounding box center [160, 84] width 73 height 11
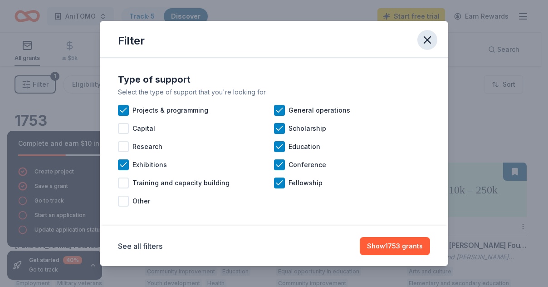
click at [425, 36] on icon "button" at bounding box center [427, 40] width 13 height 13
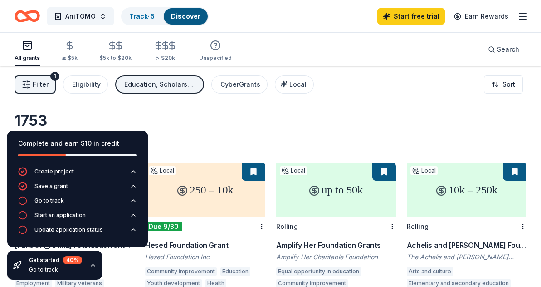
click at [38, 83] on span "Filter" at bounding box center [41, 84] width 16 height 11
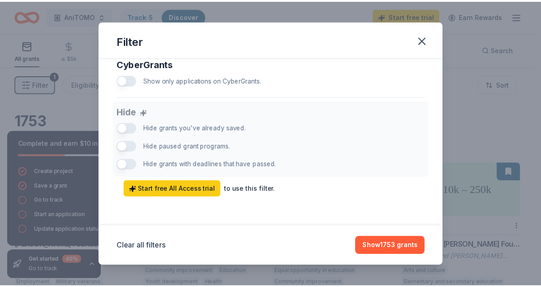
scroll to position [612, 0]
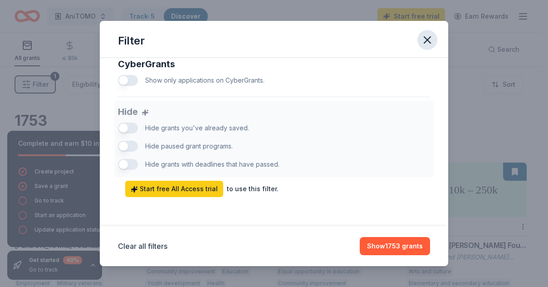
click at [422, 41] on icon "button" at bounding box center [427, 40] width 13 height 13
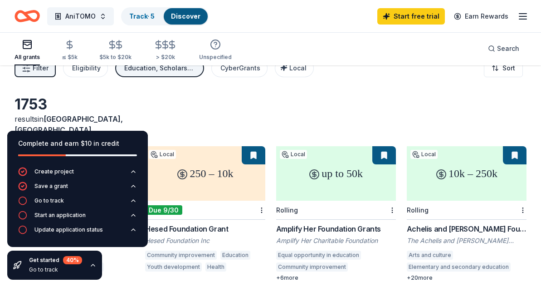
scroll to position [45, 0]
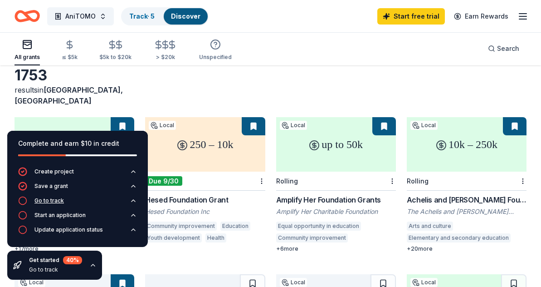
click at [59, 200] on div "Go to track" at bounding box center [48, 200] width 29 height 7
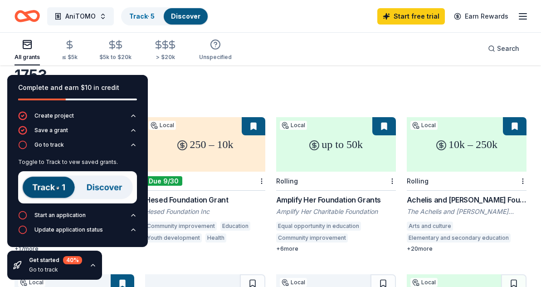
click at [59, 184] on img at bounding box center [77, 187] width 119 height 32
click at [101, 181] on img at bounding box center [77, 187] width 119 height 32
click at [105, 186] on img at bounding box center [77, 187] width 119 height 32
click at [103, 185] on img at bounding box center [77, 187] width 119 height 32
click at [38, 176] on img at bounding box center [77, 187] width 119 height 32
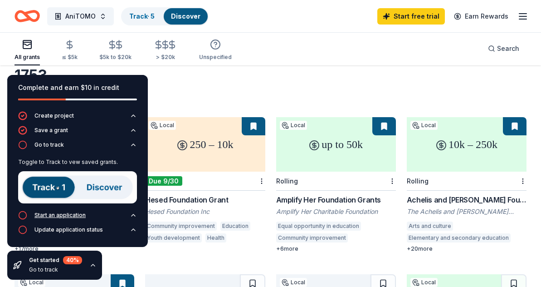
click at [60, 214] on div "Start an application" at bounding box center [59, 214] width 51 height 7
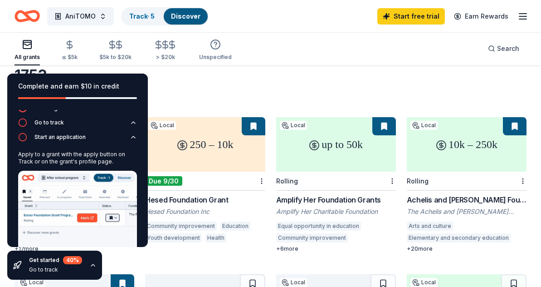
scroll to position [50, 0]
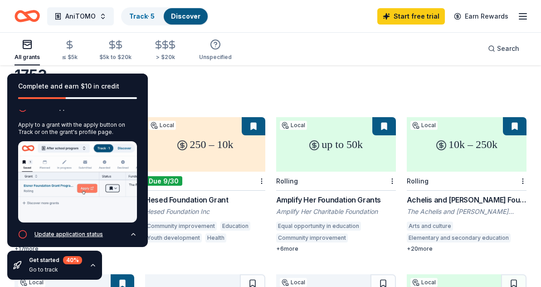
click at [69, 230] on div "Update application status" at bounding box center [68, 233] width 68 height 7
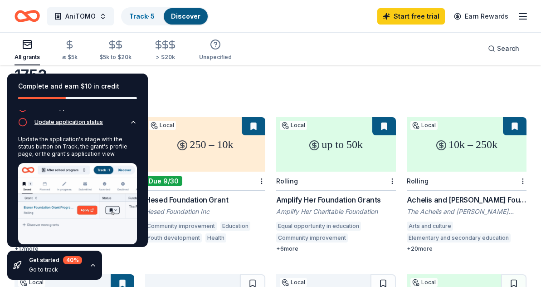
click at [22, 125] on icon "button" at bounding box center [22, 121] width 9 height 9
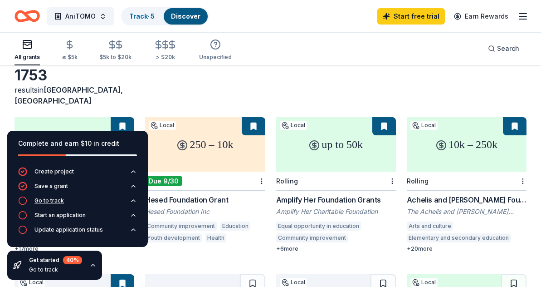
click at [21, 200] on icon "button" at bounding box center [22, 200] width 9 height 9
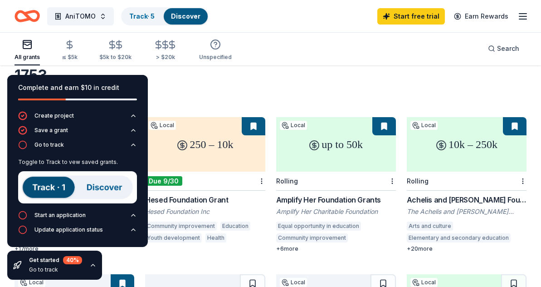
click at [64, 179] on img at bounding box center [77, 187] width 119 height 32
click at [143, 18] on link "Track · 5" at bounding box center [141, 16] width 25 height 8
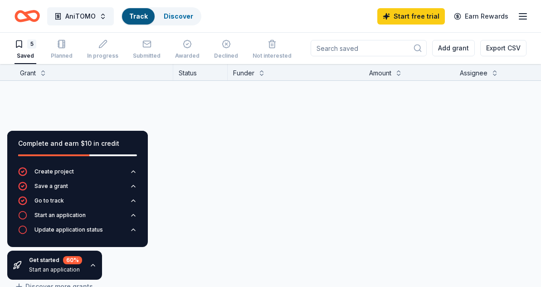
scroll to position [0, 0]
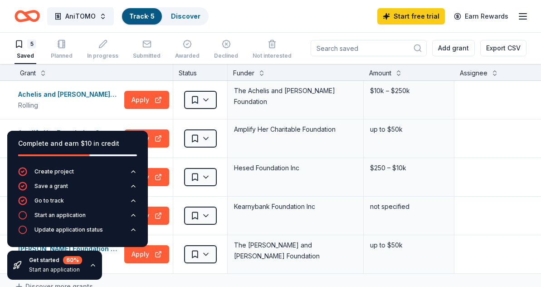
click at [86, 264] on div "Get started 60 % Start an application" at bounding box center [54, 264] width 95 height 29
click at [91, 264] on icon "button" at bounding box center [92, 264] width 7 height 7
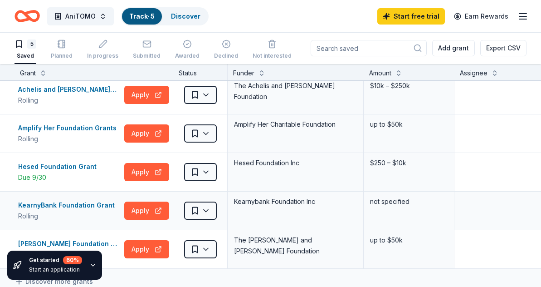
scroll to position [0, 0]
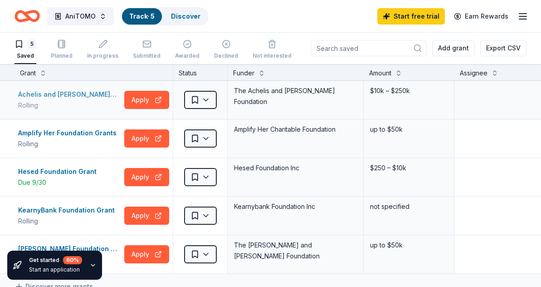
click at [70, 99] on div "Achelis and Bodman Foundation Grant" at bounding box center [69, 94] width 103 height 11
click at [205, 96] on html "AniTOMO Track · 5 Discover Start free trial Earn Rewards 5 Saved Planned In pro…" at bounding box center [270, 143] width 541 height 287
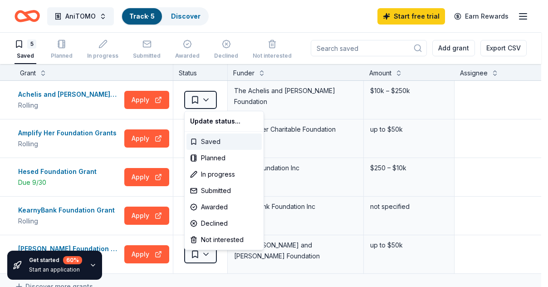
click at [210, 142] on div "Saved" at bounding box center [223, 141] width 75 height 16
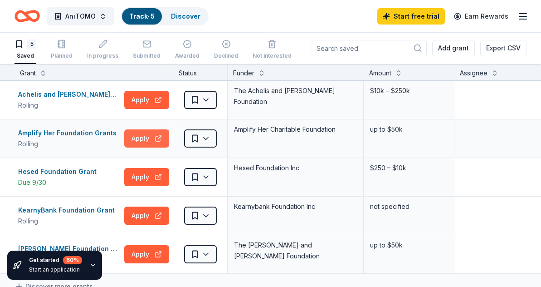
click at [133, 133] on button "Apply" at bounding box center [146, 138] width 45 height 18
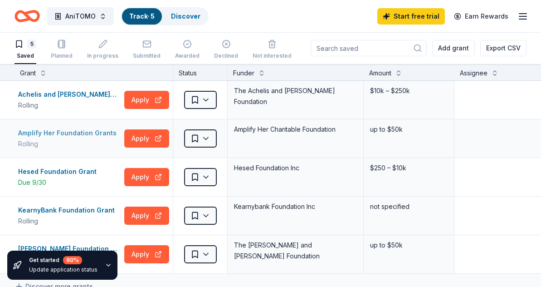
click at [86, 131] on div "Amplify Her Foundation Grants" at bounding box center [69, 132] width 102 height 11
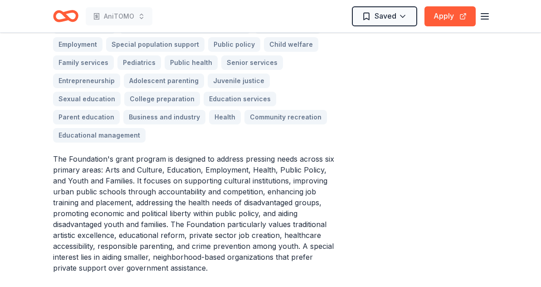
scroll to position [301, 0]
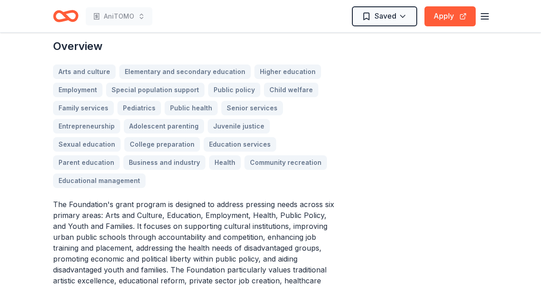
click at [63, 64] on div "Arts and culture Elementary and secondary education Higher education Employment…" at bounding box center [194, 125] width 283 height 123
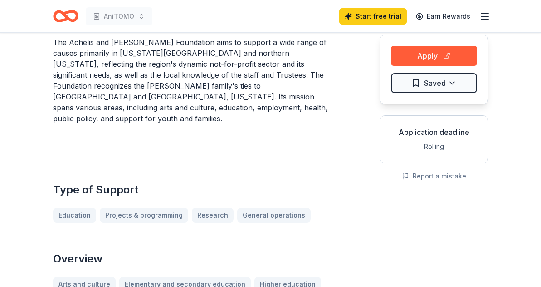
scroll to position [0, 0]
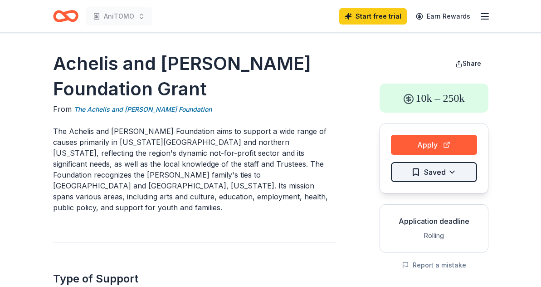
click at [442, 173] on html "AniTOMO Start free trial Earn Rewards Achelis and Bodman Foundation Grant From …" at bounding box center [270, 143] width 541 height 287
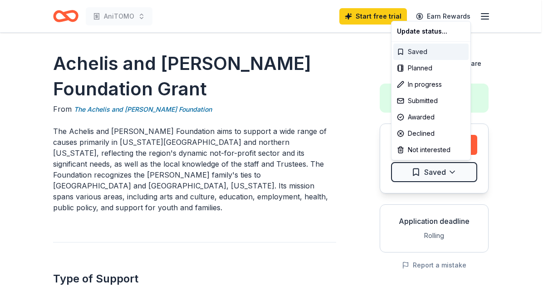
click at [416, 50] on div "Saved" at bounding box center [430, 52] width 75 height 16
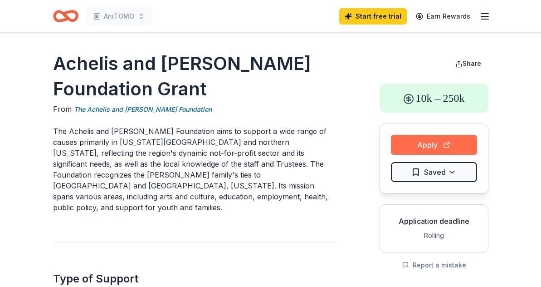
click at [449, 146] on button "Apply" at bounding box center [434, 145] width 86 height 20
click at [401, 142] on button "Apply" at bounding box center [434, 145] width 86 height 20
drag, startPoint x: 54, startPoint y: 59, endPoint x: 118, endPoint y: 73, distance: 66.2
click at [118, 70] on h1 "Achelis and Bodman Foundation Grant" at bounding box center [194, 76] width 283 height 51
click at [118, 74] on h1 "Achelis and Bodman Foundation Grant" at bounding box center [194, 76] width 283 height 51
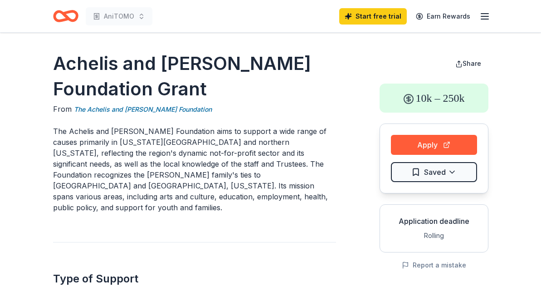
drag, startPoint x: 105, startPoint y: 93, endPoint x: 76, endPoint y: 72, distance: 35.7
click at [76, 72] on h1 "Achelis and Bodman Foundation Grant" at bounding box center [194, 76] width 283 height 51
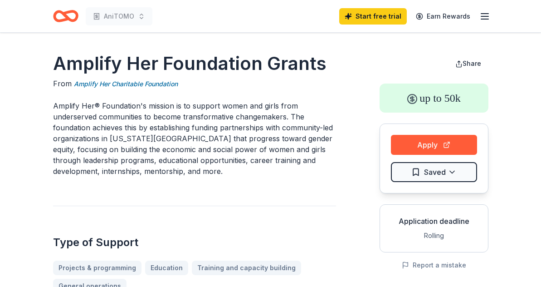
drag, startPoint x: 72, startPoint y: 78, endPoint x: 112, endPoint y: 97, distance: 44.2
drag, startPoint x: 198, startPoint y: 83, endPoint x: 140, endPoint y: 90, distance: 59.0
click at [134, 86] on div "From Amplify Her Charitable Foundation" at bounding box center [194, 83] width 283 height 11
drag, startPoint x: 188, startPoint y: 88, endPoint x: 186, endPoint y: 82, distance: 7.0
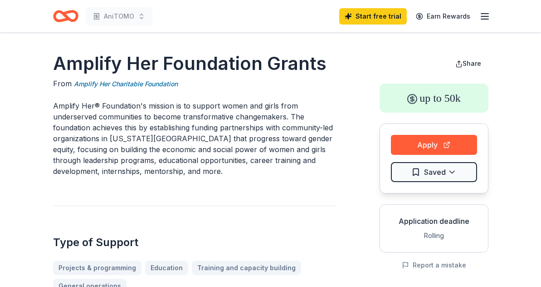
click at [186, 82] on div "From Amplify Her Charitable Foundation" at bounding box center [194, 83] width 283 height 11
drag, startPoint x: 47, startPoint y: 65, endPoint x: 191, endPoint y: 64, distance: 143.8
click at [191, 65] on h1 "Amplify Her Foundation Grants" at bounding box center [194, 63] width 283 height 25
click at [482, 16] on line "button" at bounding box center [484, 16] width 7 height 0
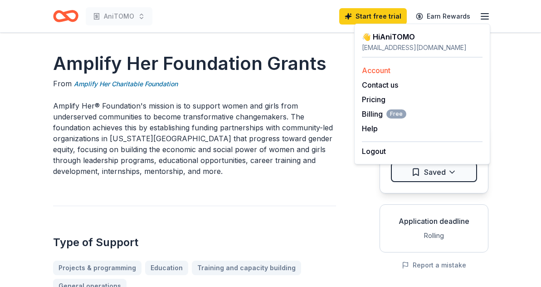
click at [387, 68] on link "Account" at bounding box center [376, 70] width 29 height 9
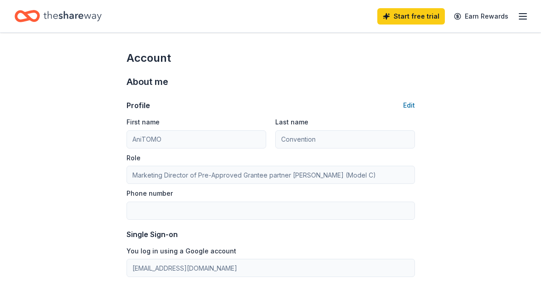
click at [518, 16] on icon "button" at bounding box center [523, 16] width 11 height 11
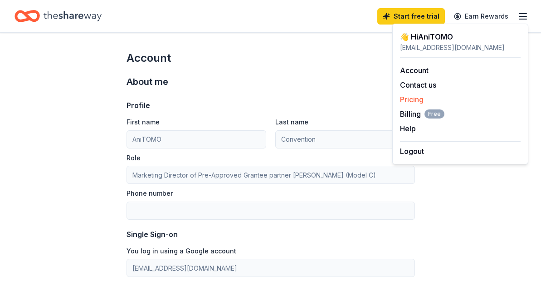
click at [421, 98] on link "Pricing" at bounding box center [412, 99] width 24 height 9
click at [409, 95] on link "Pricing" at bounding box center [412, 99] width 24 height 9
